Goal: Transaction & Acquisition: Subscribe to service/newsletter

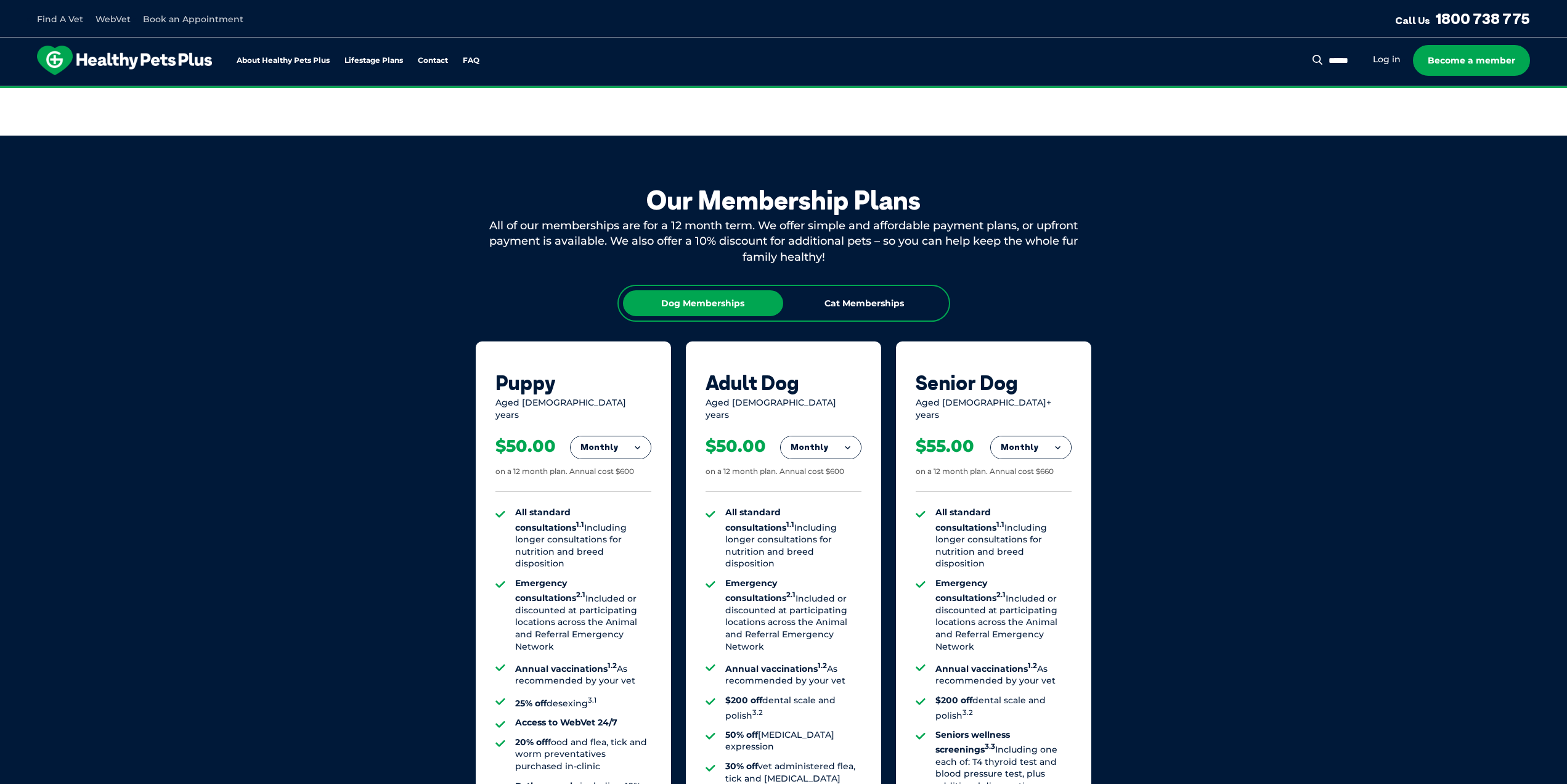
scroll to position [616, 0]
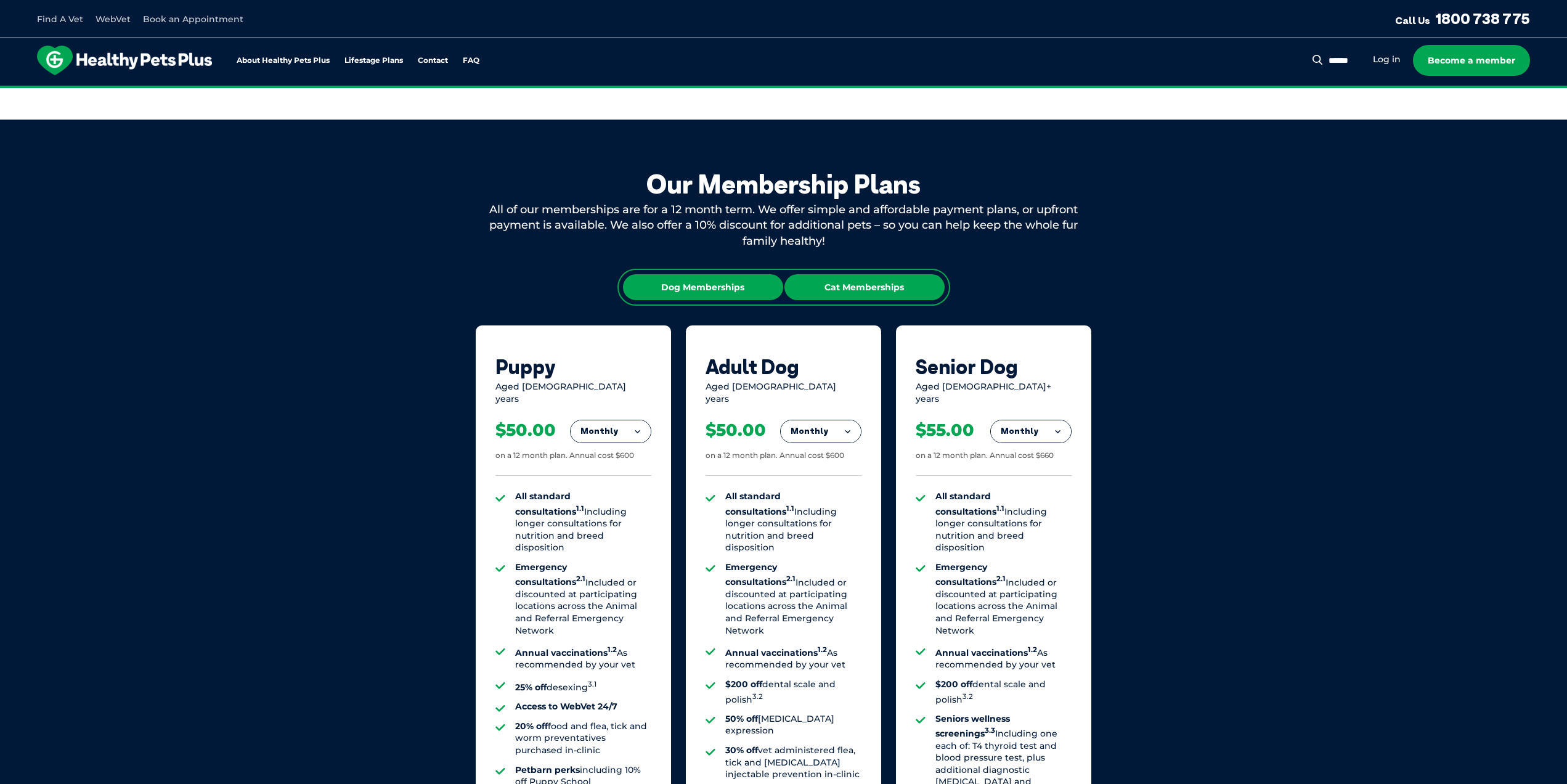
click at [884, 280] on div "Cat Memberships" at bounding box center [865, 287] width 160 height 26
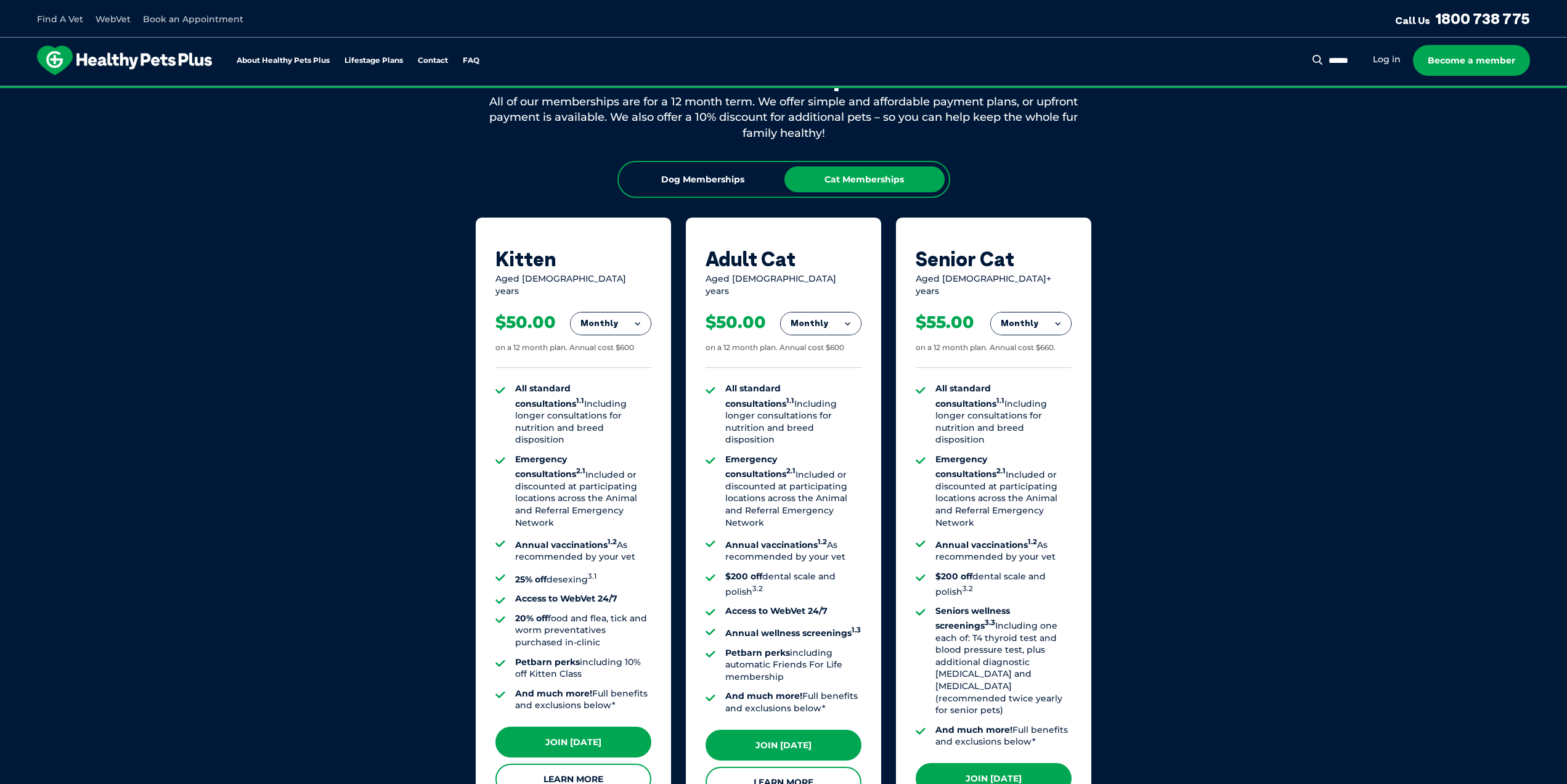
scroll to position [739, 0]
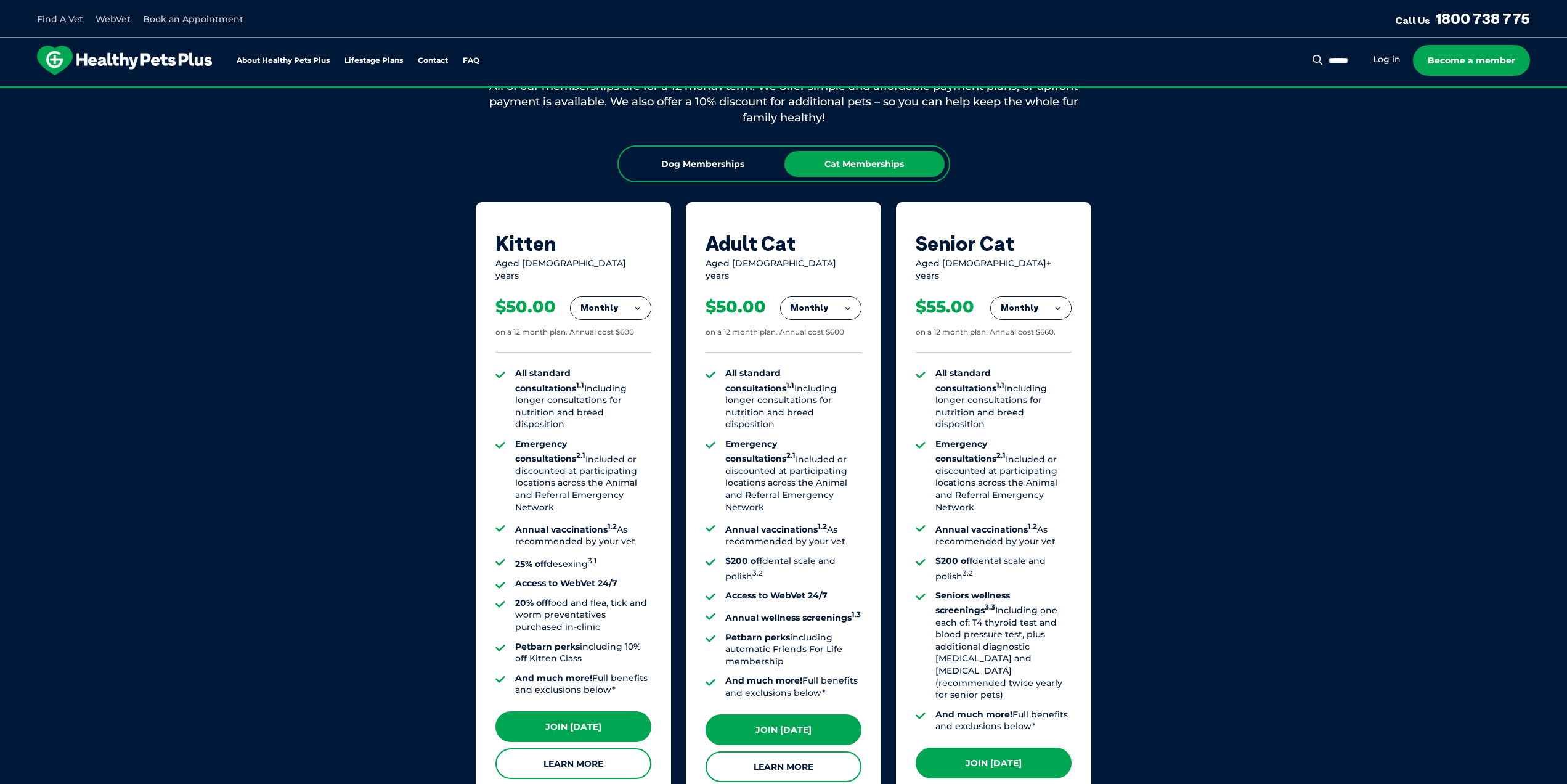
click at [838, 303] on button "Monthly" at bounding box center [821, 308] width 80 height 22
click at [829, 328] on li "Fortnightly" at bounding box center [821, 334] width 80 height 30
click at [837, 298] on button "Fortnightly" at bounding box center [818, 308] width 87 height 22
click at [823, 350] on li "Monthly" at bounding box center [818, 363] width 87 height 29
click at [834, 301] on button "Monthly" at bounding box center [821, 308] width 80 height 22
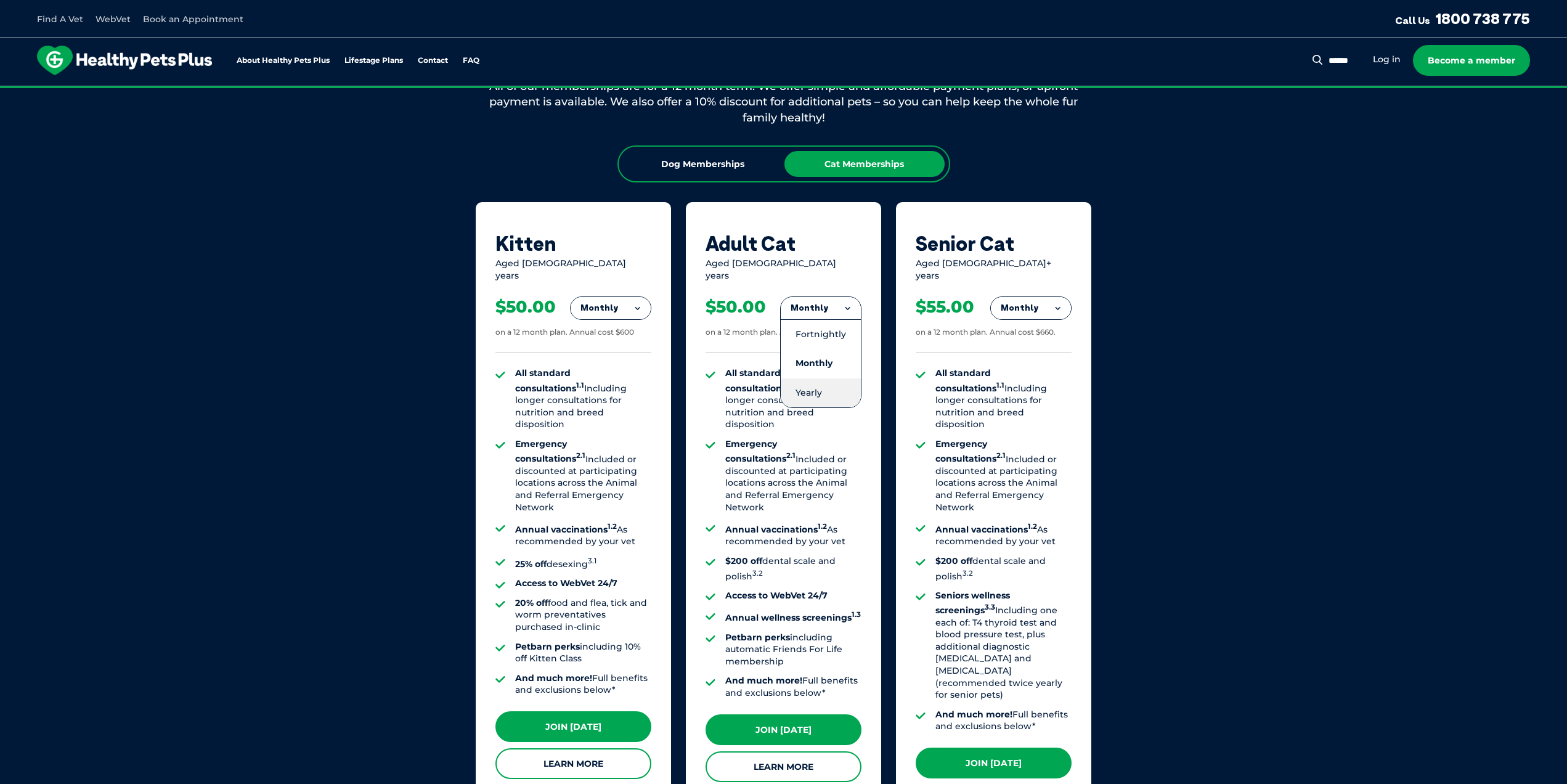
click at [827, 378] on li "Yearly" at bounding box center [821, 393] width 80 height 29
click at [831, 304] on button "Yearly" at bounding box center [821, 308] width 80 height 22
click at [837, 335] on li "Fortnightly" at bounding box center [821, 334] width 80 height 30
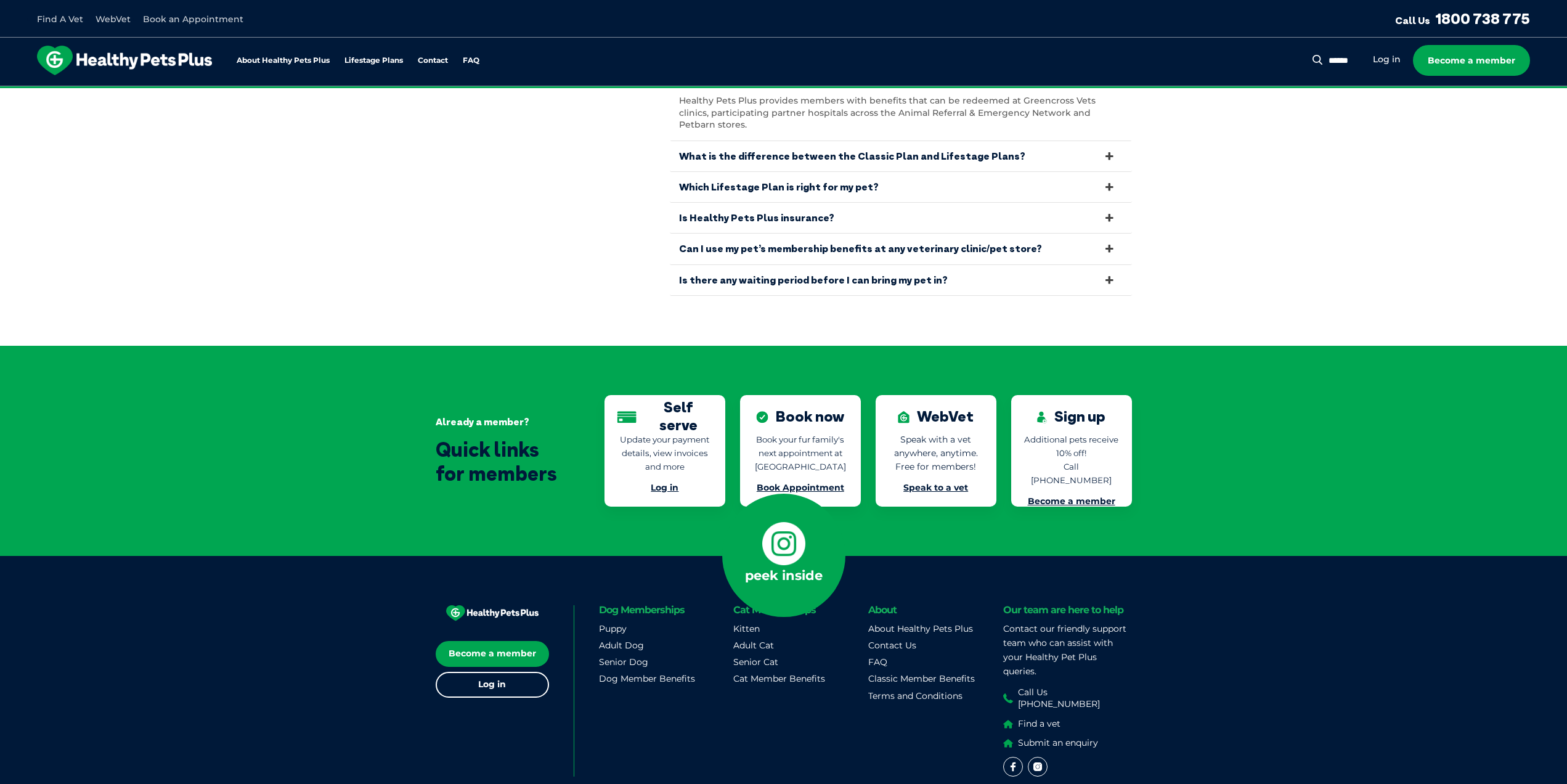
scroll to position [2557, 0]
